Goal: Obtain resource: Obtain resource

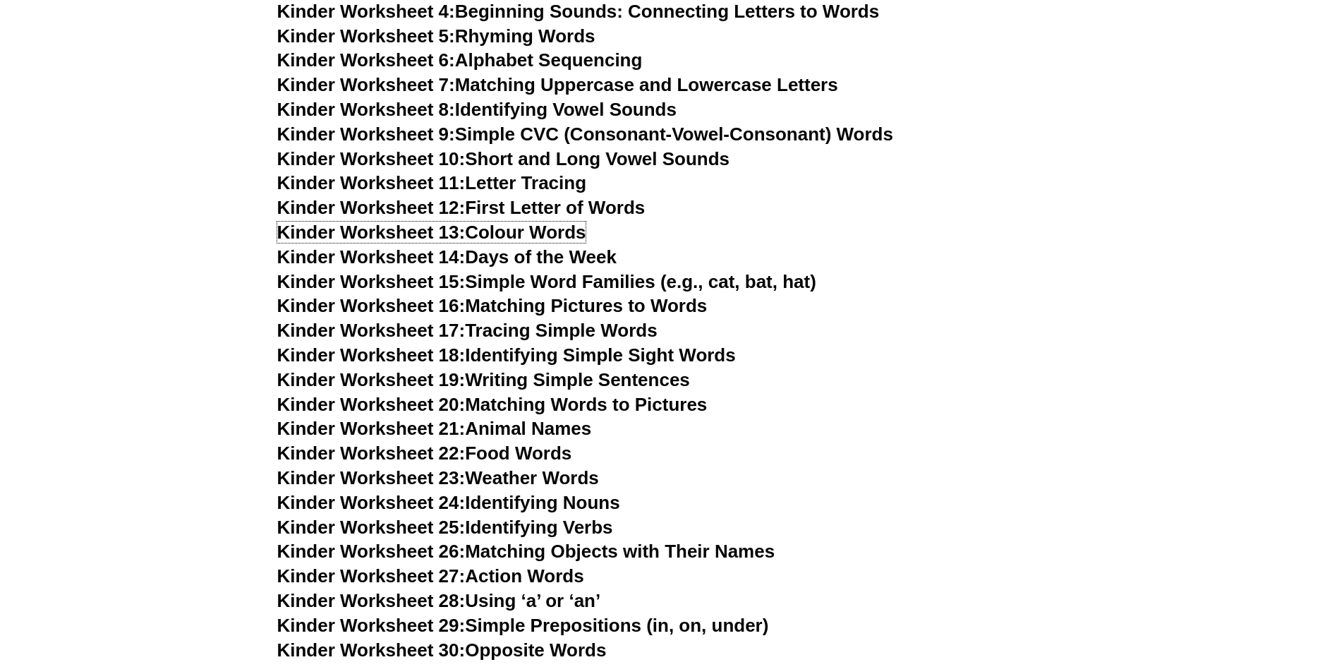
scroll to position [792, 0]
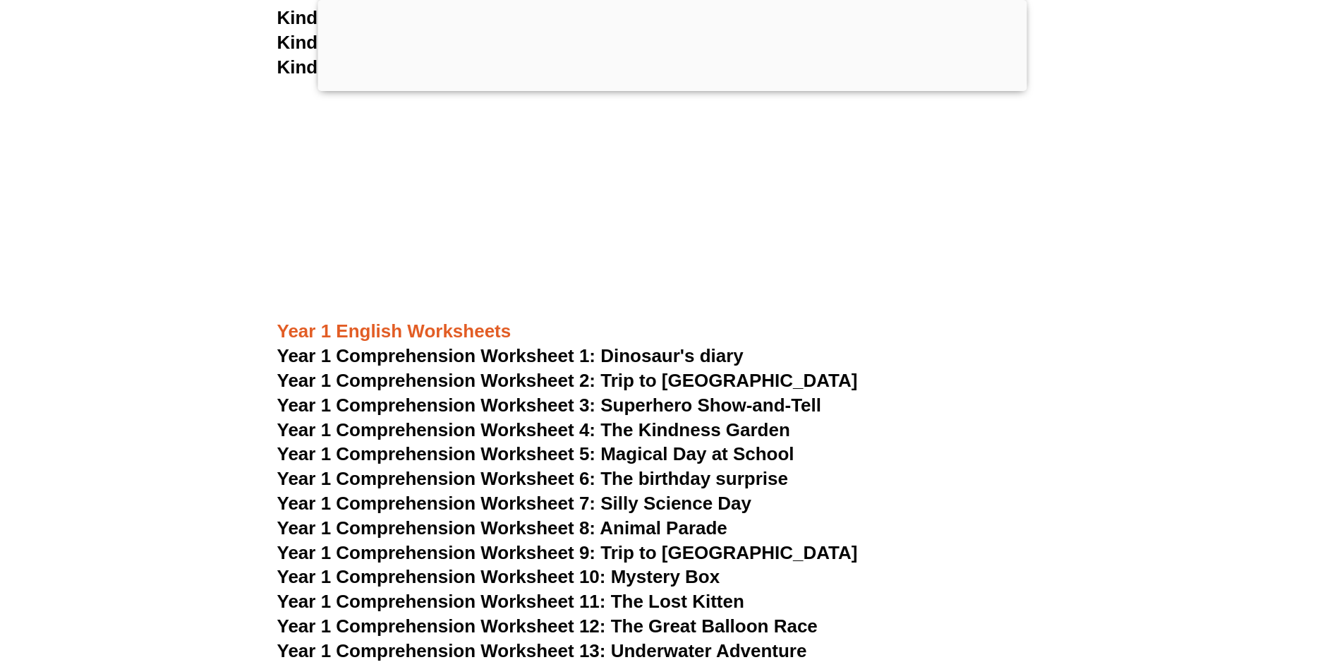
scroll to position [789, 0]
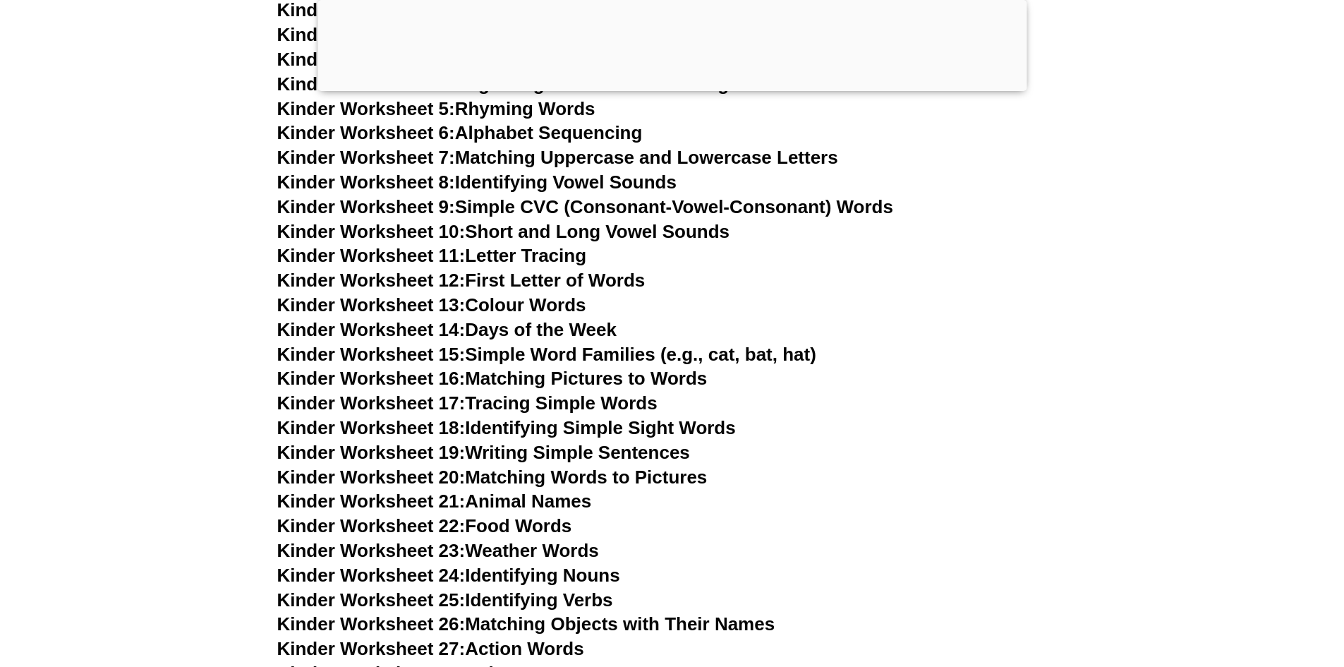
scroll to position [976, 0]
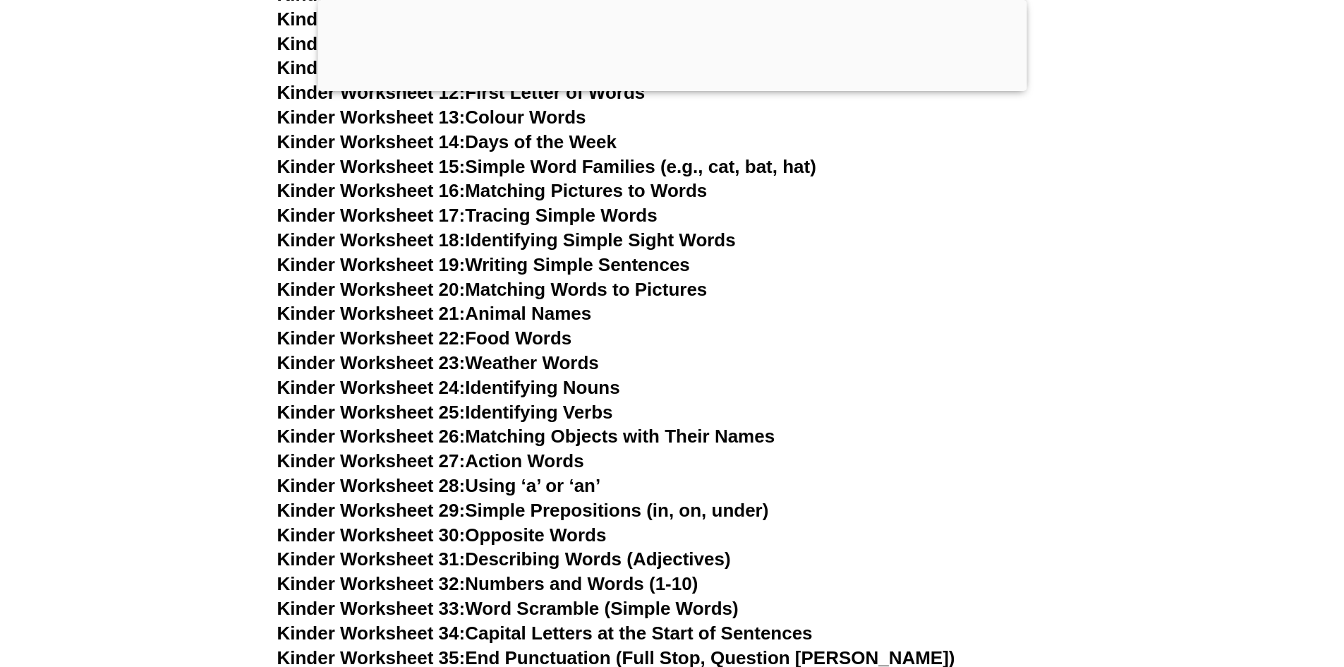
click at [551, 409] on link "Kinder Worksheet 25: Identifying Verbs" at bounding box center [445, 411] width 336 height 21
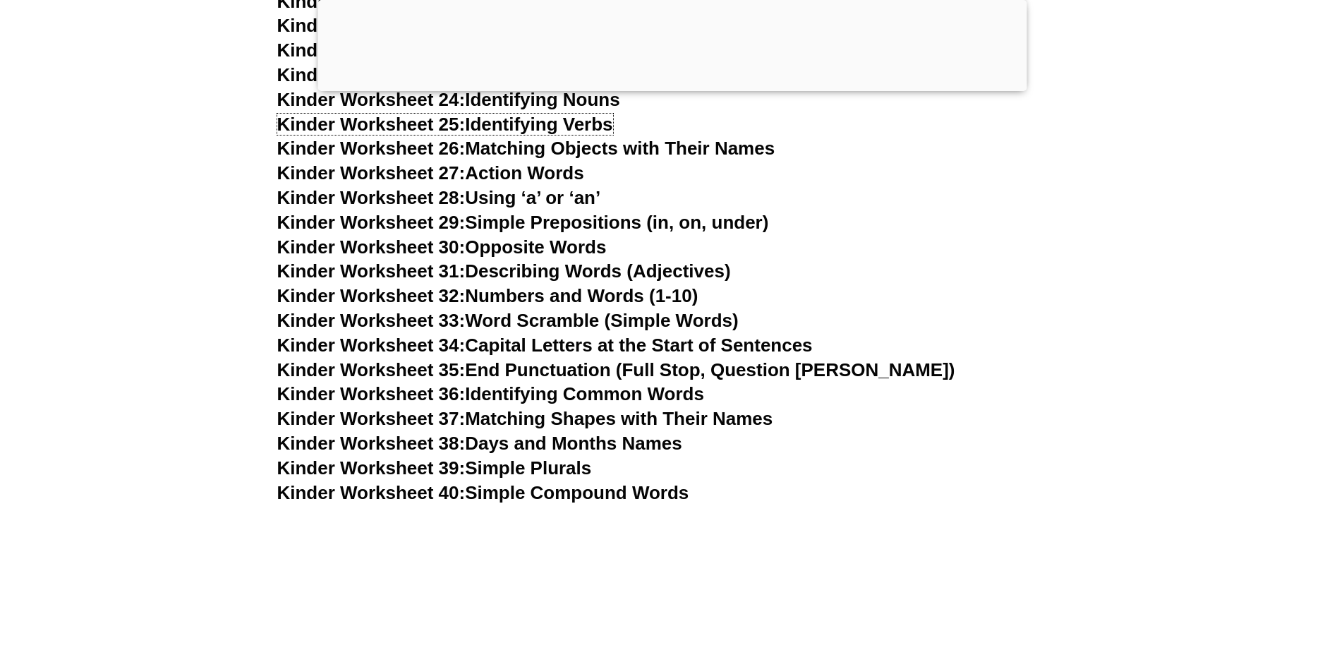
scroll to position [1353, 0]
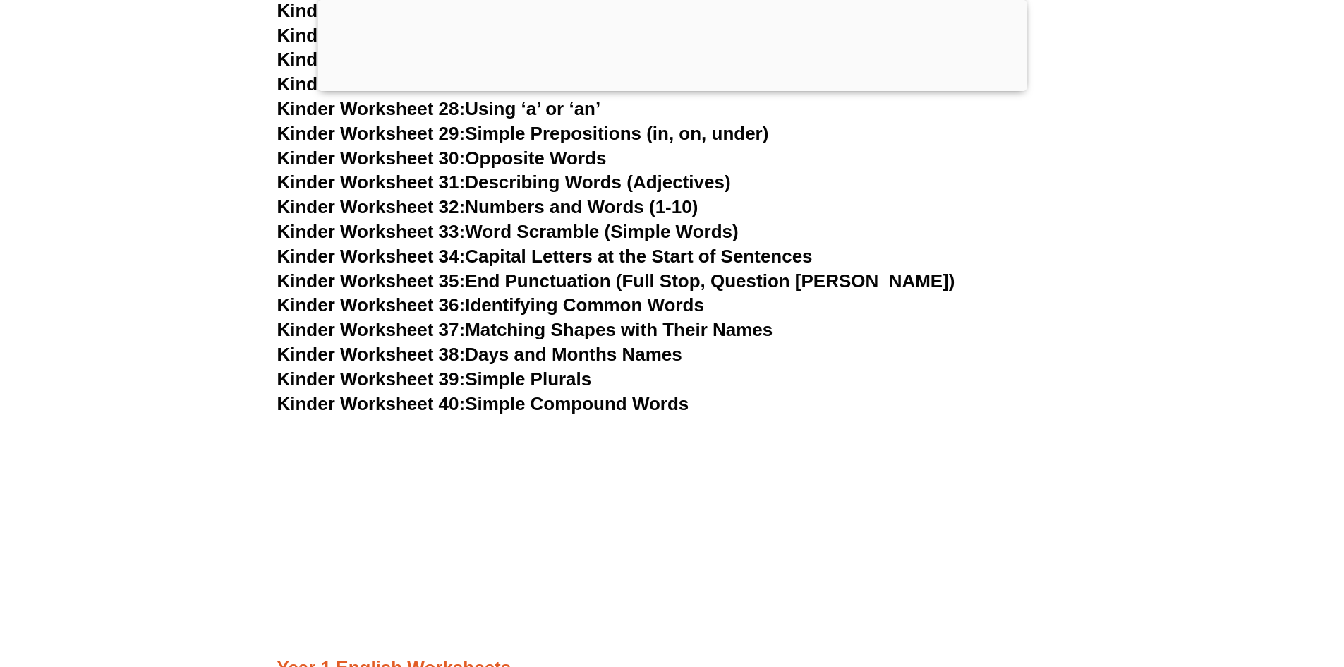
click at [563, 380] on link "Kinder Worksheet 39: Simple Plurals" at bounding box center [434, 378] width 315 height 21
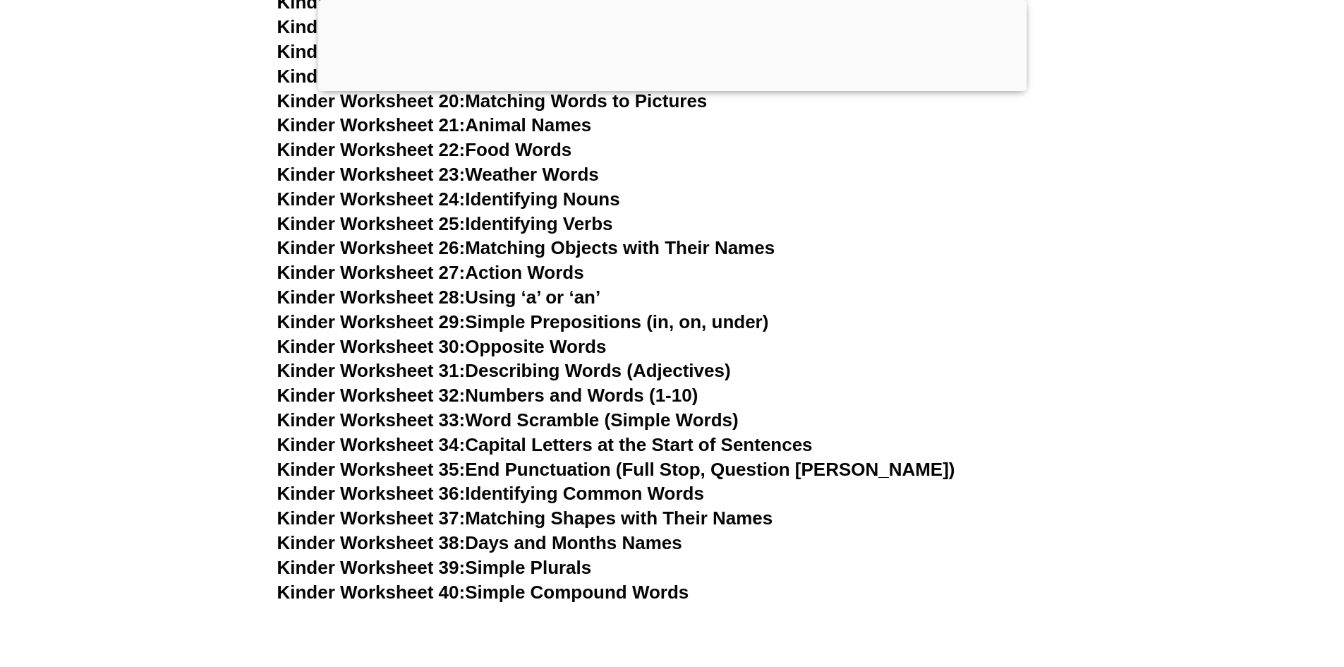
click at [570, 595] on link "Kinder Worksheet 40: Simple Compound Words" at bounding box center [483, 591] width 412 height 21
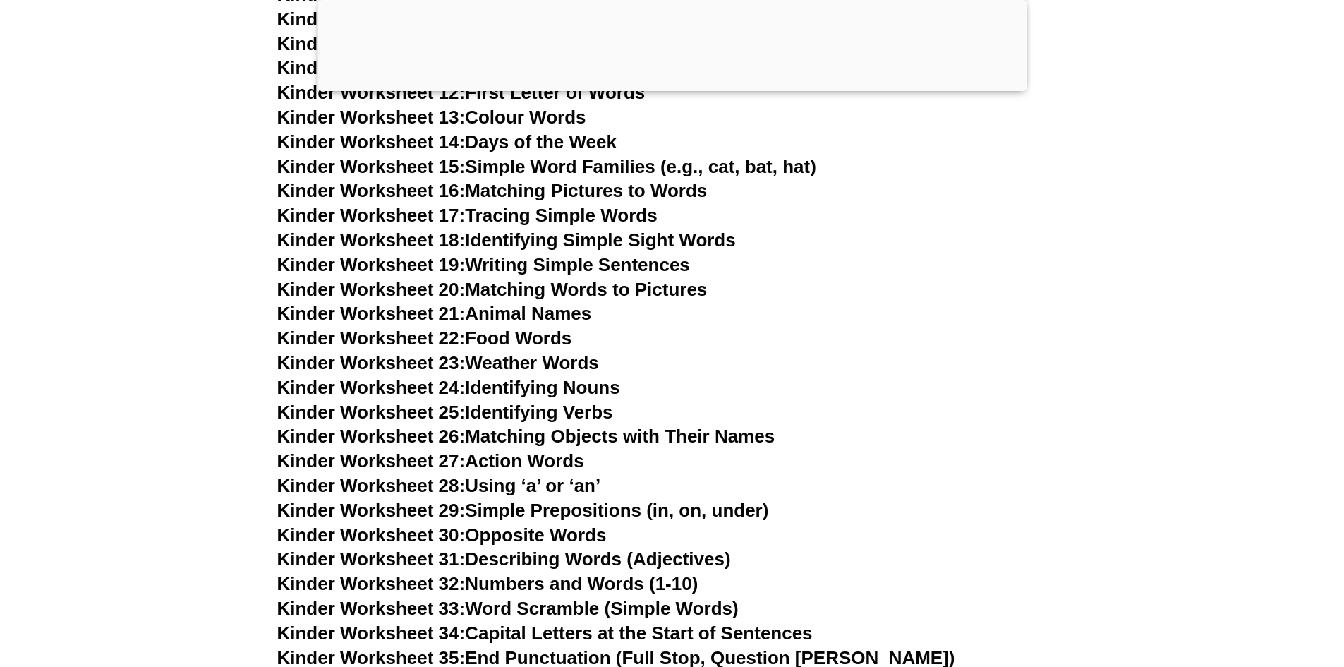
click at [513, 485] on link "Kinder Worksheet 28: Using ‘a’ or ‘an’" at bounding box center [439, 485] width 324 height 21
click at [557, 511] on link "Kinder Worksheet 29: Simple Prepositions (in, on, under)" at bounding box center [523, 509] width 492 height 21
click at [575, 529] on link "Kinder Worksheet 30: Opposite Words" at bounding box center [441, 534] width 329 height 21
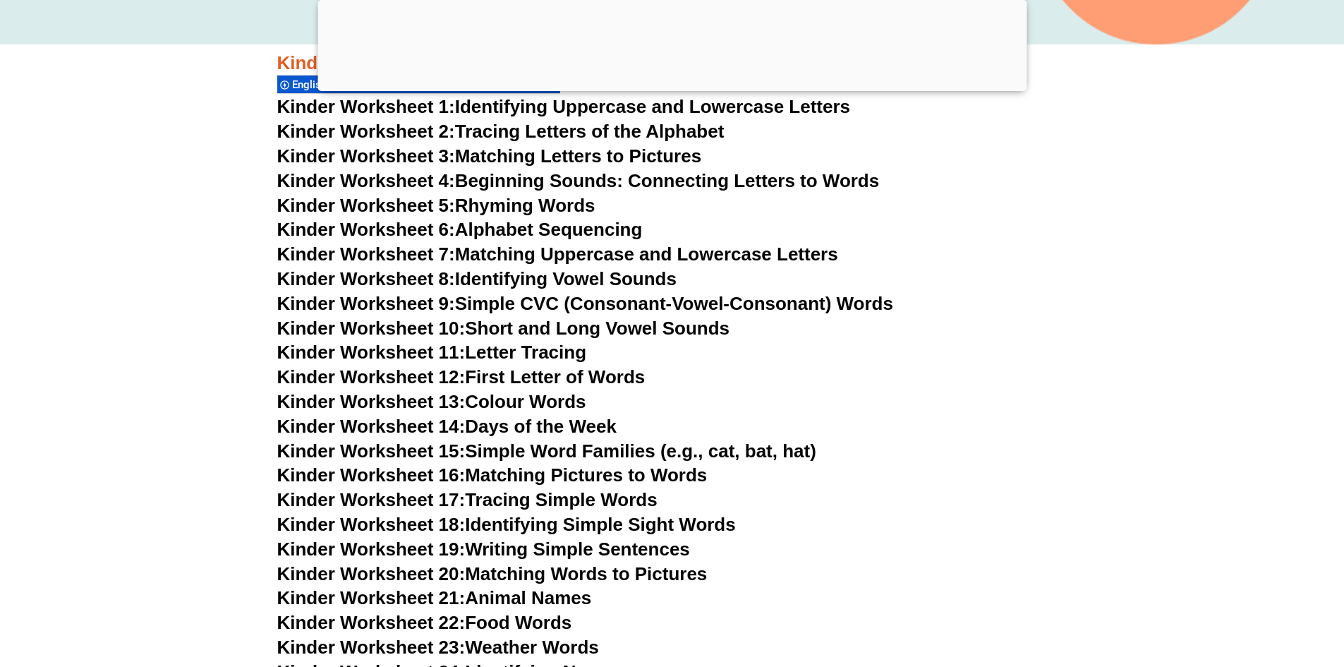
scroll to position [600, 0]
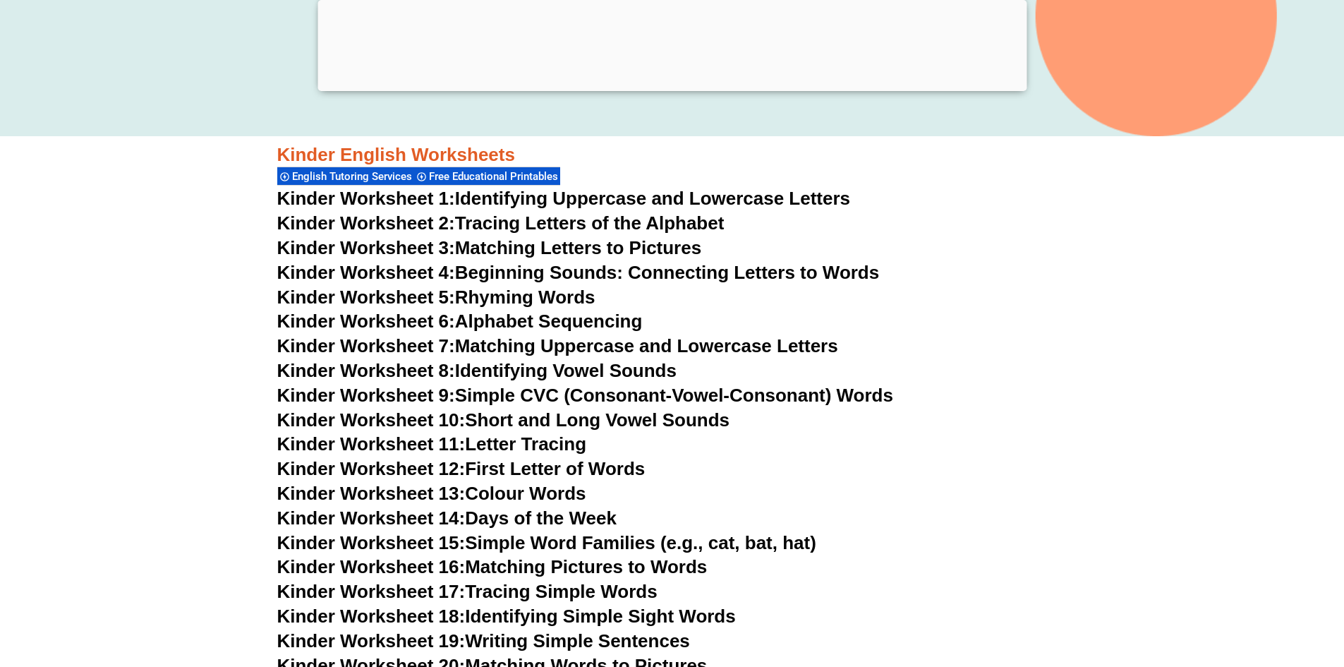
click at [552, 248] on link "Kinder Worksheet 3: Matching Letters to Pictures" at bounding box center [489, 247] width 425 height 21
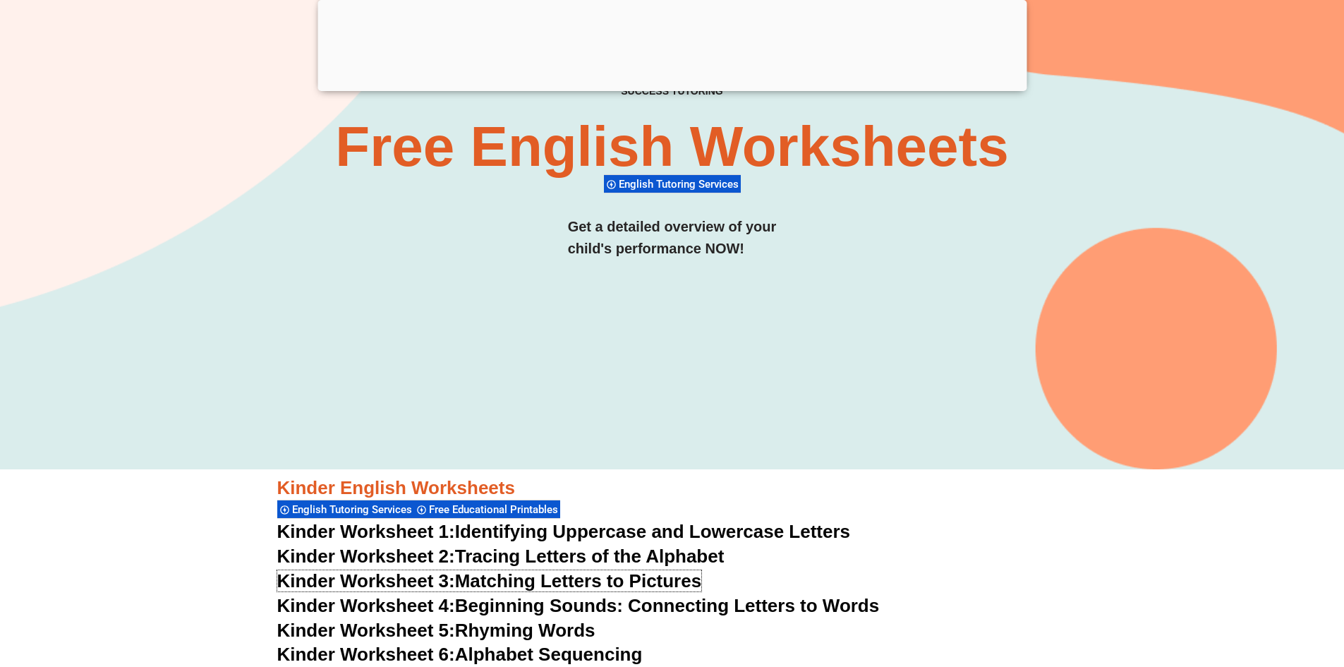
scroll to position [224, 0]
